Goal: Task Accomplishment & Management: Manage account settings

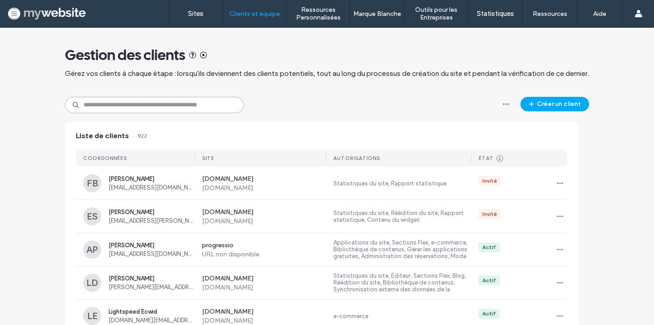
click at [169, 106] on input at bounding box center [154, 105] width 179 height 16
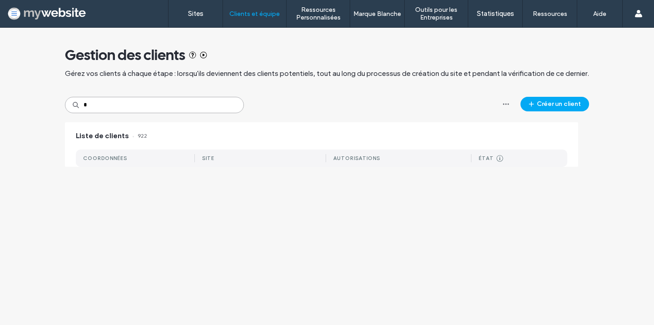
type input "*"
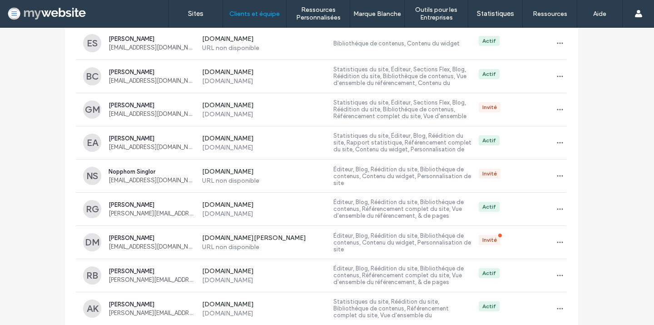
scroll to position [281, 0]
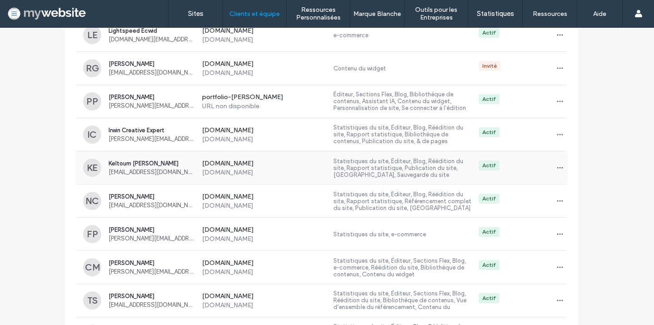
click at [136, 164] on span "Keltoum [PERSON_NAME]" at bounding box center [151, 163] width 86 height 7
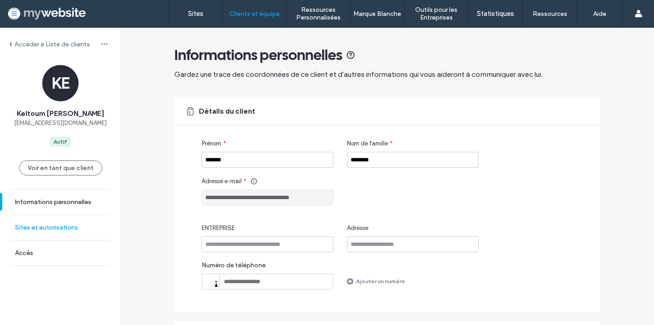
click at [51, 219] on link "Sites et autorisations" at bounding box center [60, 227] width 121 height 25
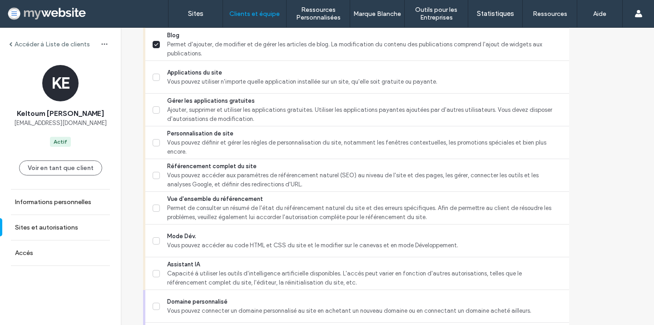
scroll to position [698, 0]
click at [156, 271] on icon at bounding box center [156, 273] width 5 height 4
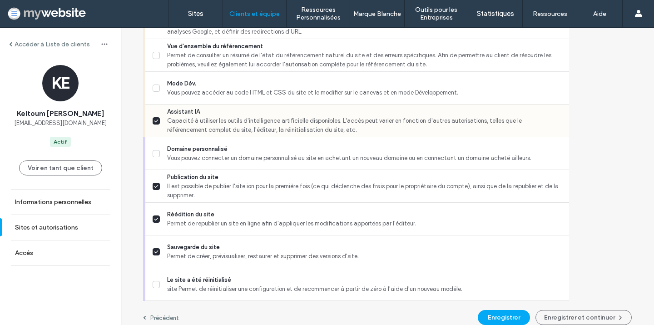
scroll to position [848, 0]
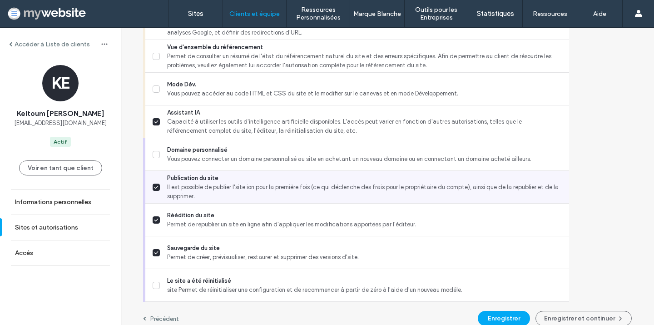
click at [182, 191] on span "Il est possible de publier l'site ion pour la première fois (ce qui déclenche d…" at bounding box center [364, 191] width 394 height 18
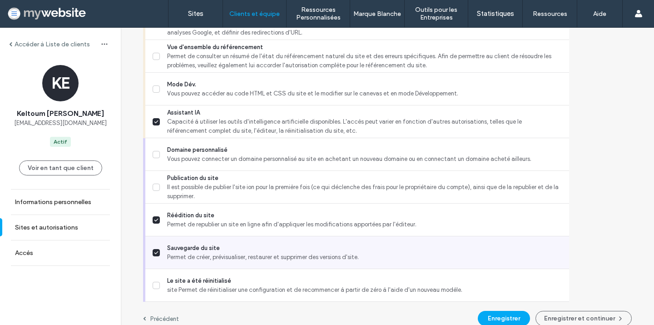
scroll to position [858, 0]
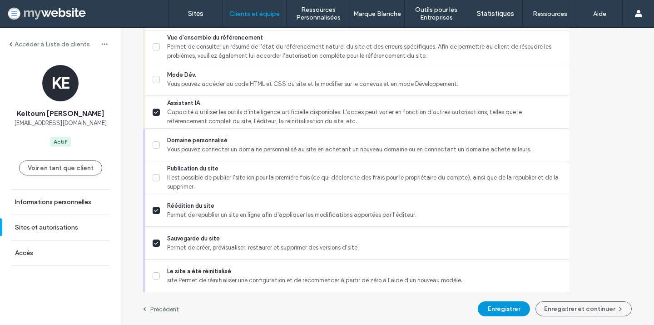
click at [503, 309] on button "Enregistrer" at bounding box center [504, 308] width 52 height 15
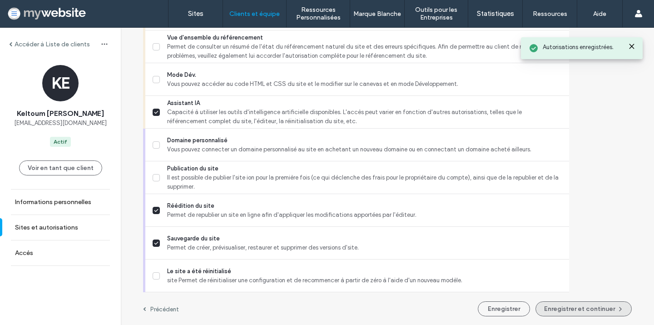
click at [553, 307] on button "Enregistrer et continuer" at bounding box center [583, 308] width 96 height 15
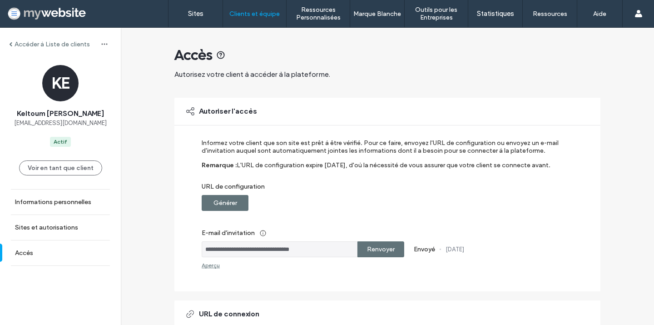
drag, startPoint x: 203, startPoint y: 247, endPoint x: 317, endPoint y: 247, distance: 114.4
click at [317, 247] on input "**********" at bounding box center [280, 249] width 156 height 16
